Goal: Register for event/course

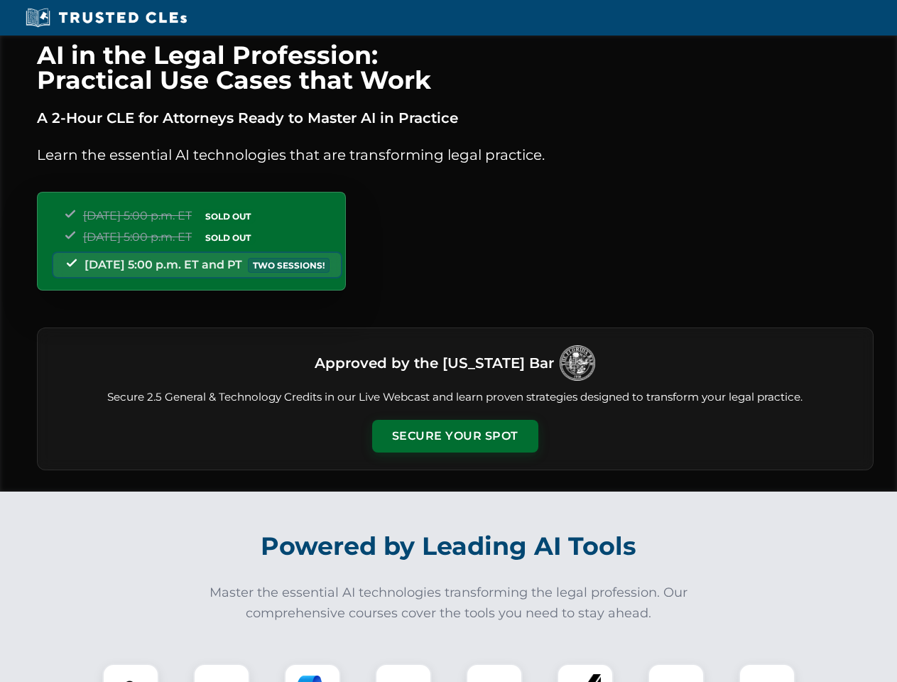
click at [455, 436] on button "Secure Your Spot" at bounding box center [455, 436] width 166 height 33
click at [131, 673] on img at bounding box center [130, 691] width 41 height 41
click at [222, 673] on div at bounding box center [221, 692] width 57 height 57
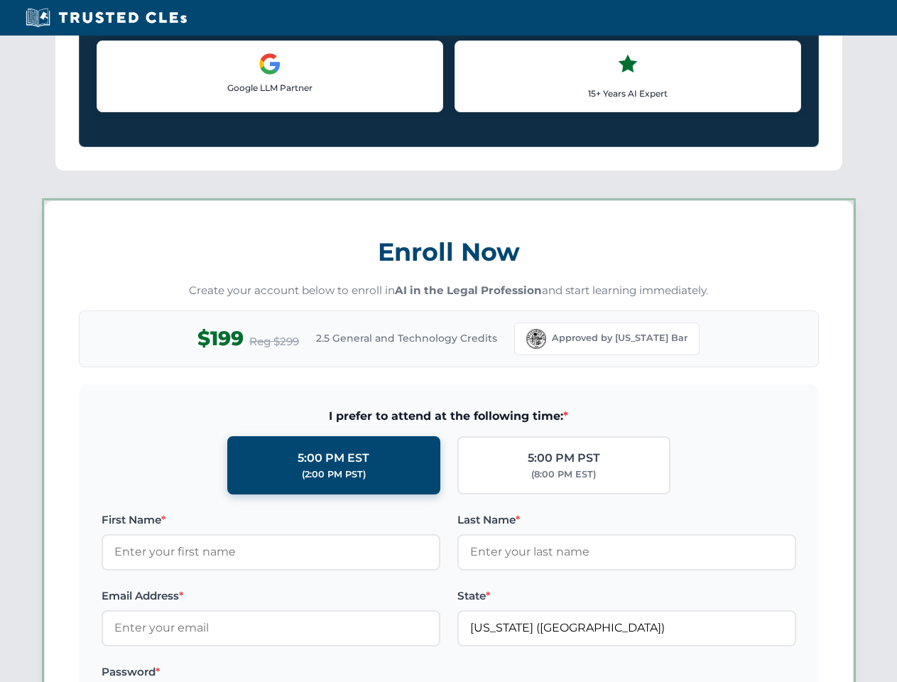
click at [404, 673] on label "Password *" at bounding box center [271, 672] width 339 height 17
